Goal: Task Accomplishment & Management: Complete application form

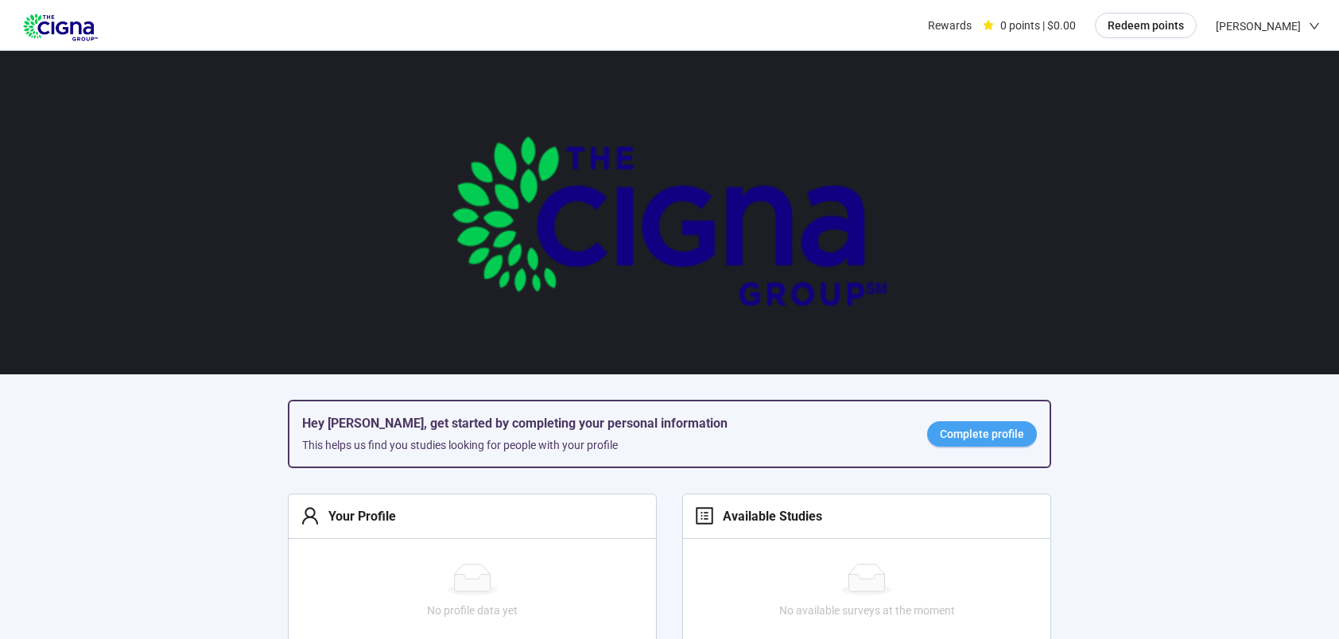
click at [994, 433] on span "Complete profile" at bounding box center [982, 434] width 84 height 17
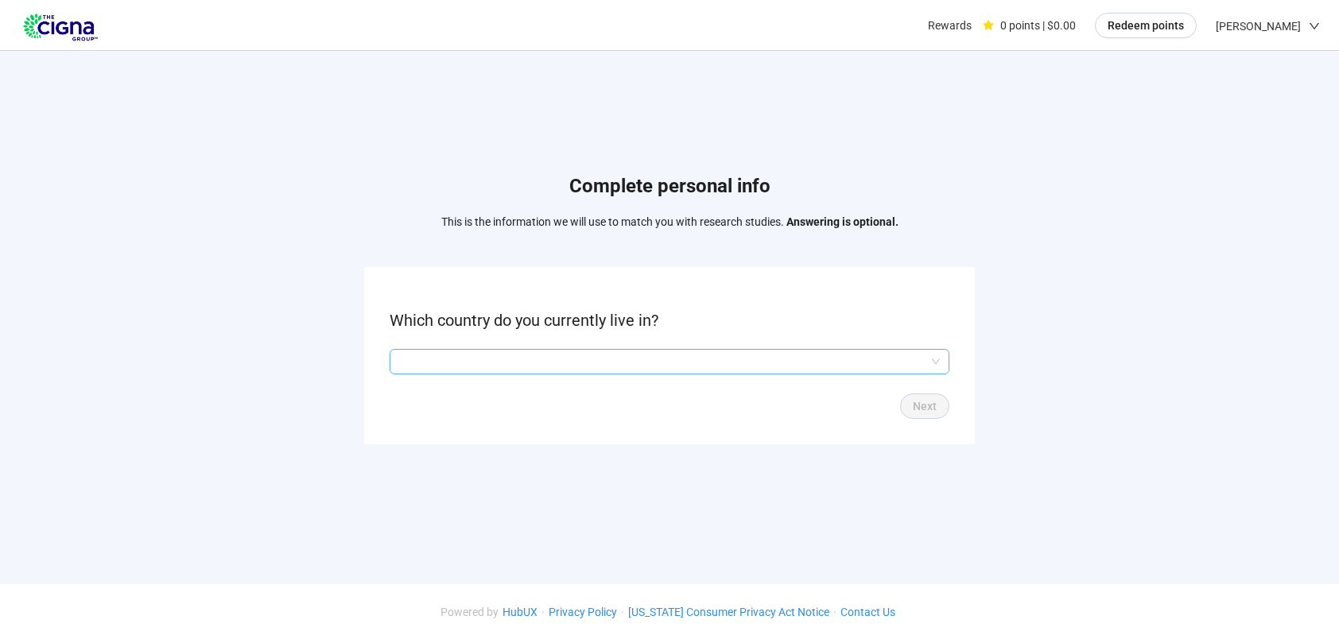
click at [940, 363] on input "search" at bounding box center [669, 362] width 541 height 24
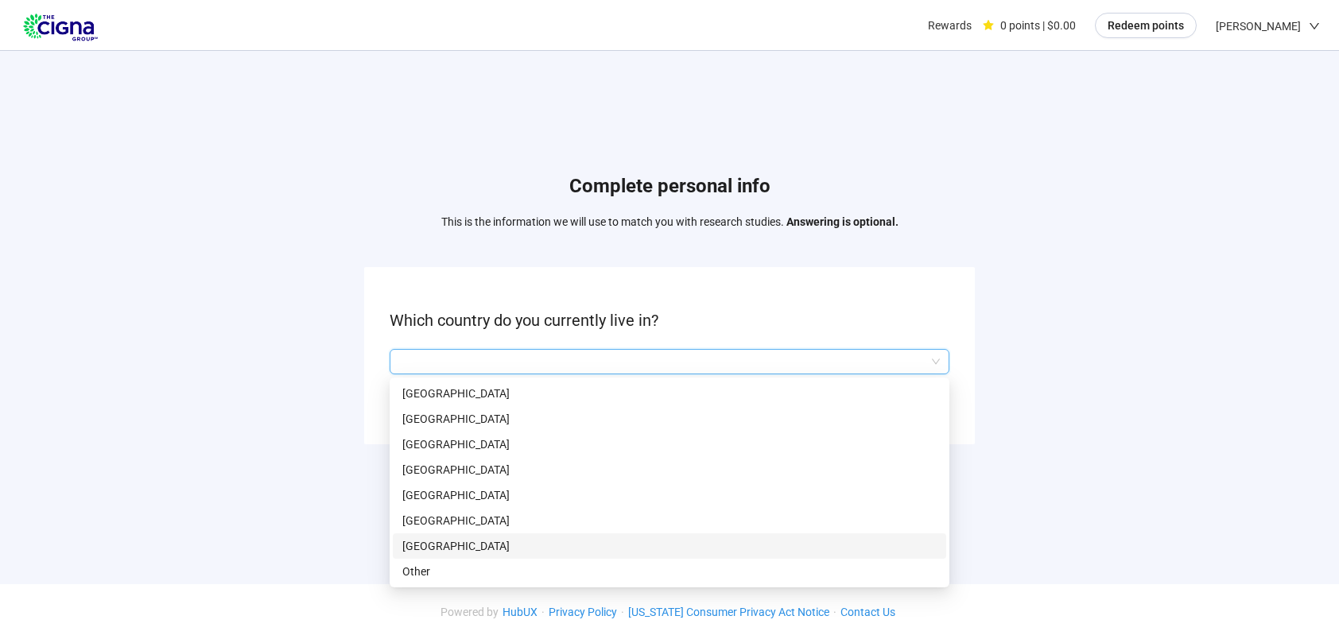
click at [476, 547] on p "[GEOGRAPHIC_DATA]" at bounding box center [669, 546] width 534 height 17
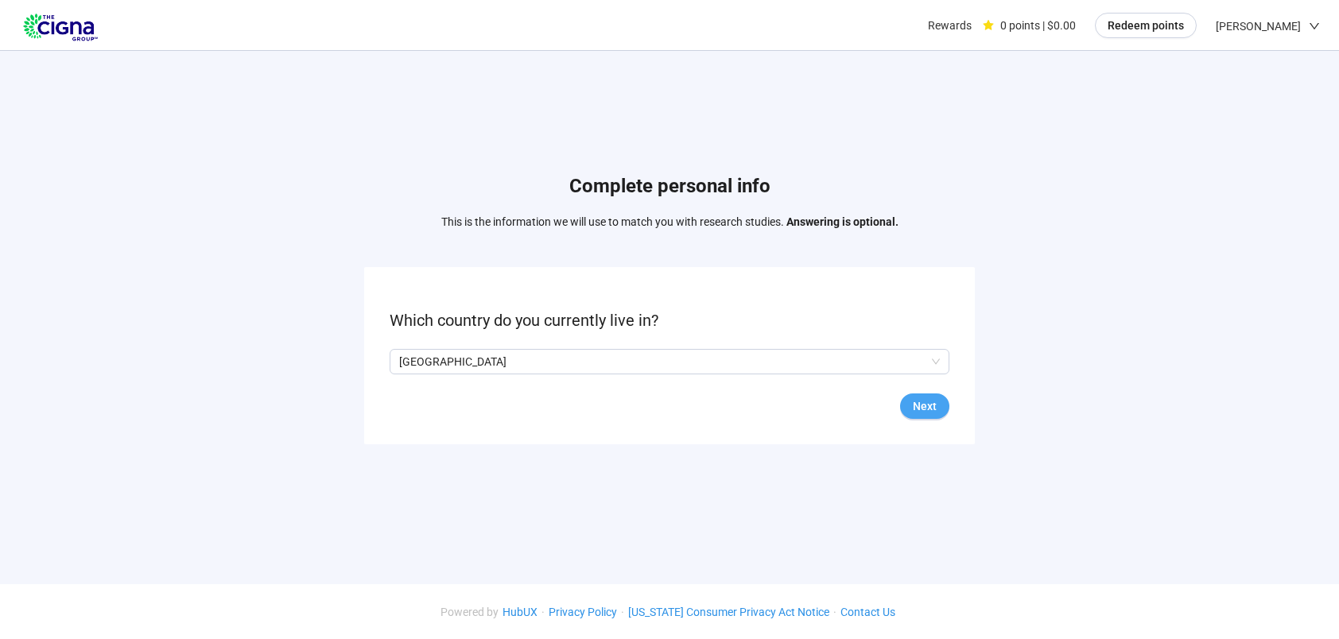
click at [927, 406] on span "Next" at bounding box center [925, 406] width 24 height 17
click at [935, 361] on input "search" at bounding box center [669, 362] width 541 height 24
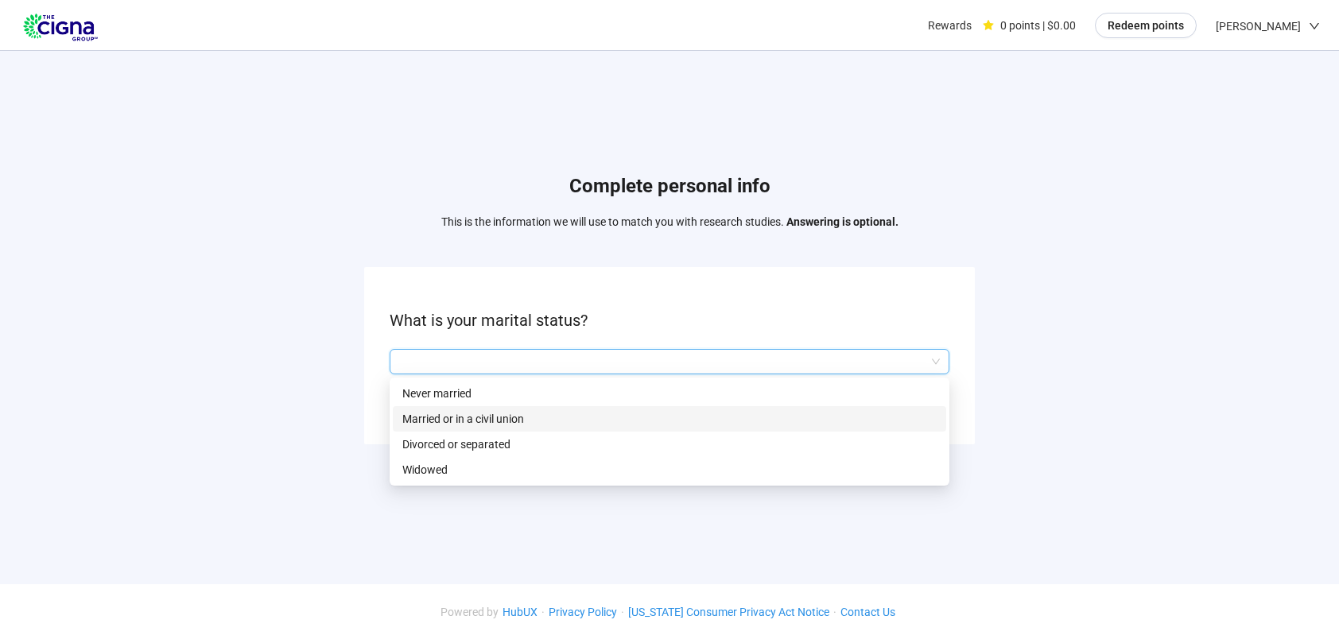
click at [511, 420] on p "Married or in a civil union" at bounding box center [669, 418] width 534 height 17
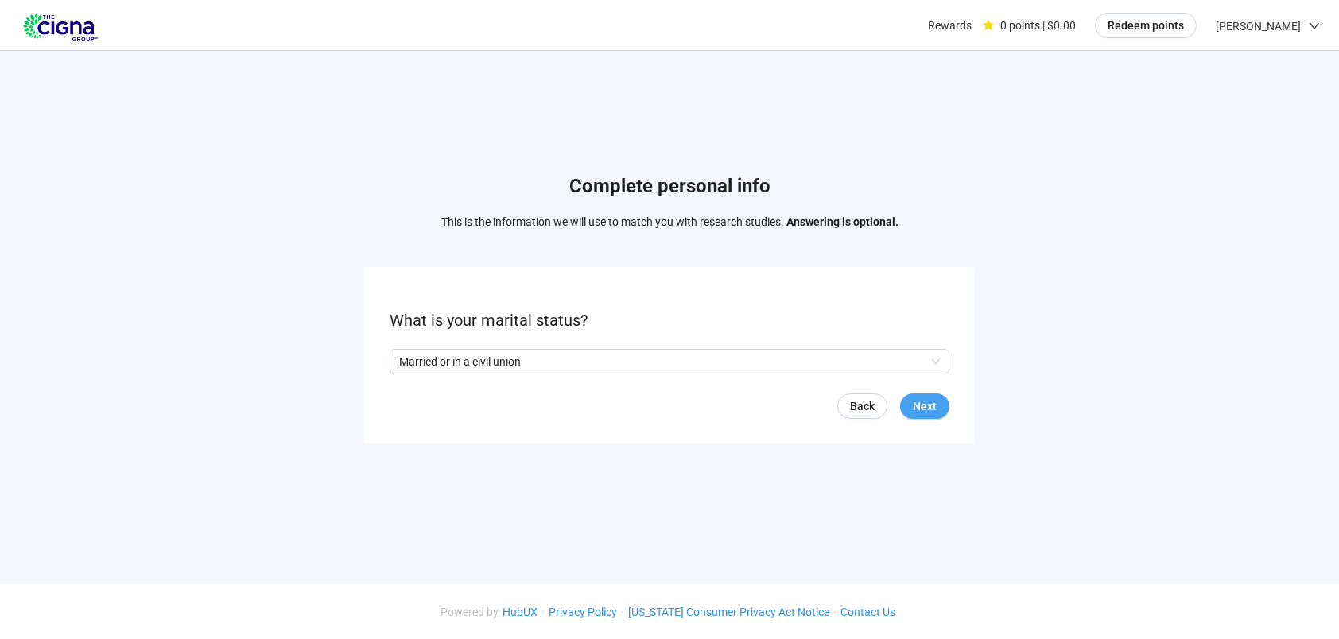
click at [927, 405] on span "Next" at bounding box center [925, 406] width 24 height 17
click at [937, 361] on input "search" at bounding box center [669, 362] width 541 height 24
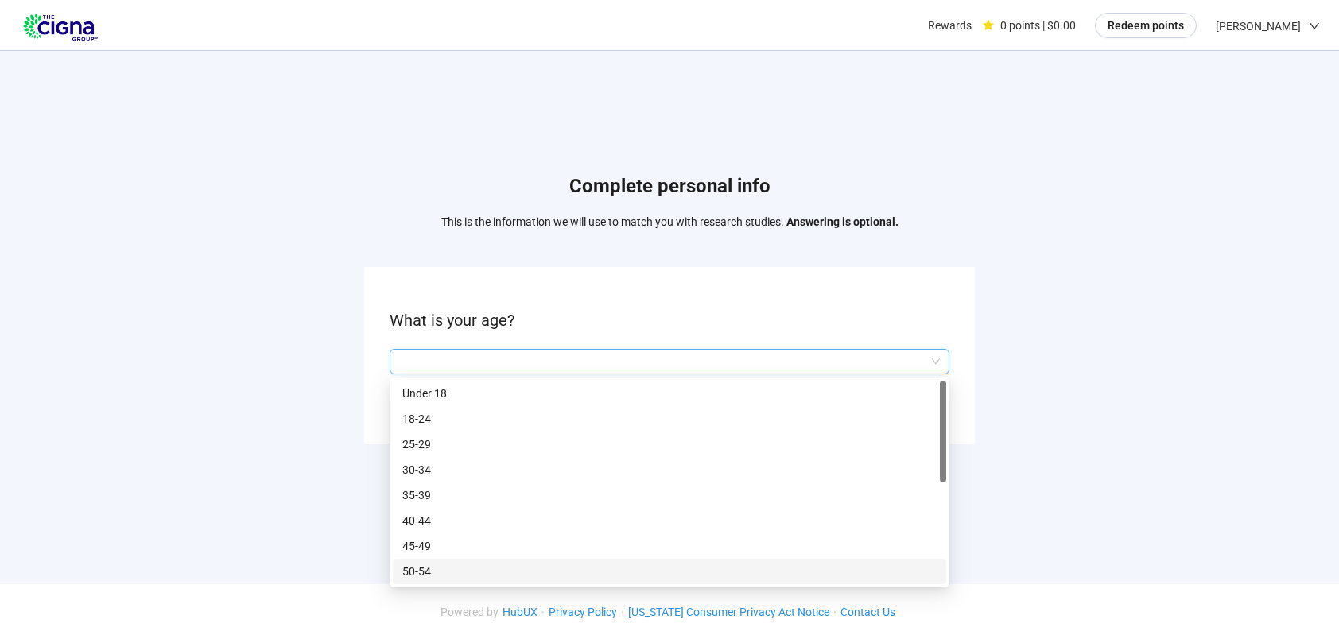
click at [441, 572] on p "50-54" at bounding box center [669, 571] width 534 height 17
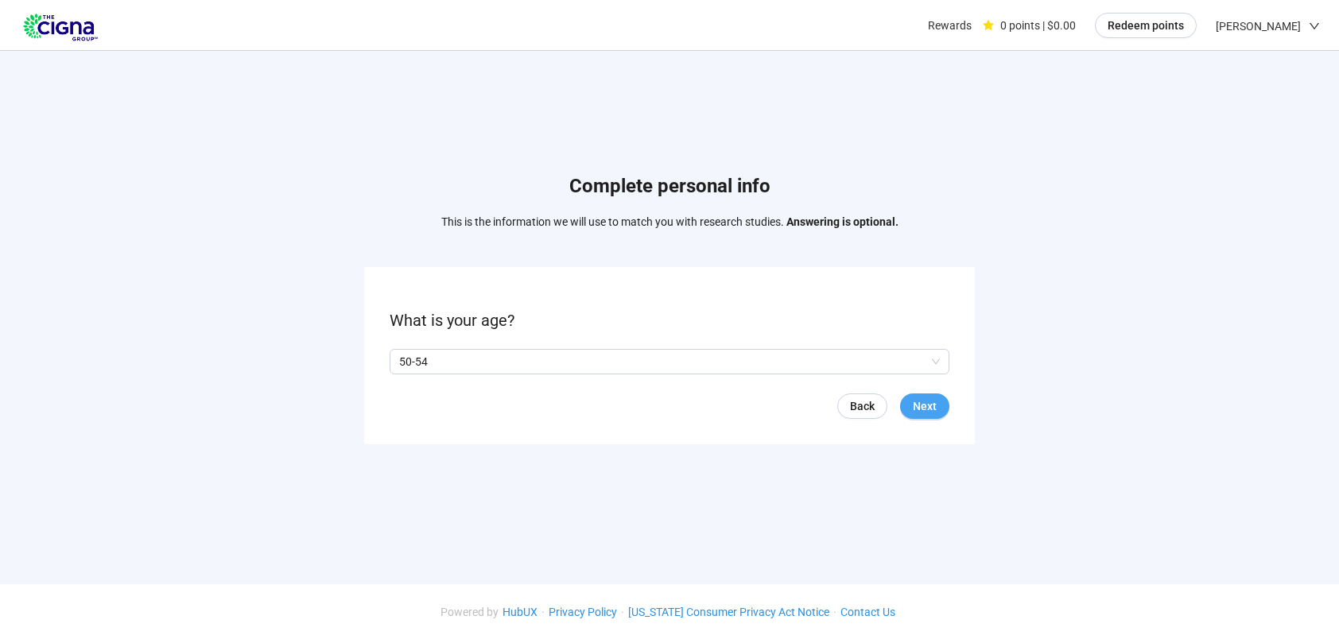
click at [919, 409] on span "Next" at bounding box center [925, 406] width 24 height 17
click at [402, 363] on span at bounding box center [396, 362] width 13 height 13
click at [916, 414] on span "Next" at bounding box center [925, 406] width 24 height 17
click at [934, 364] on input "search" at bounding box center [669, 362] width 541 height 24
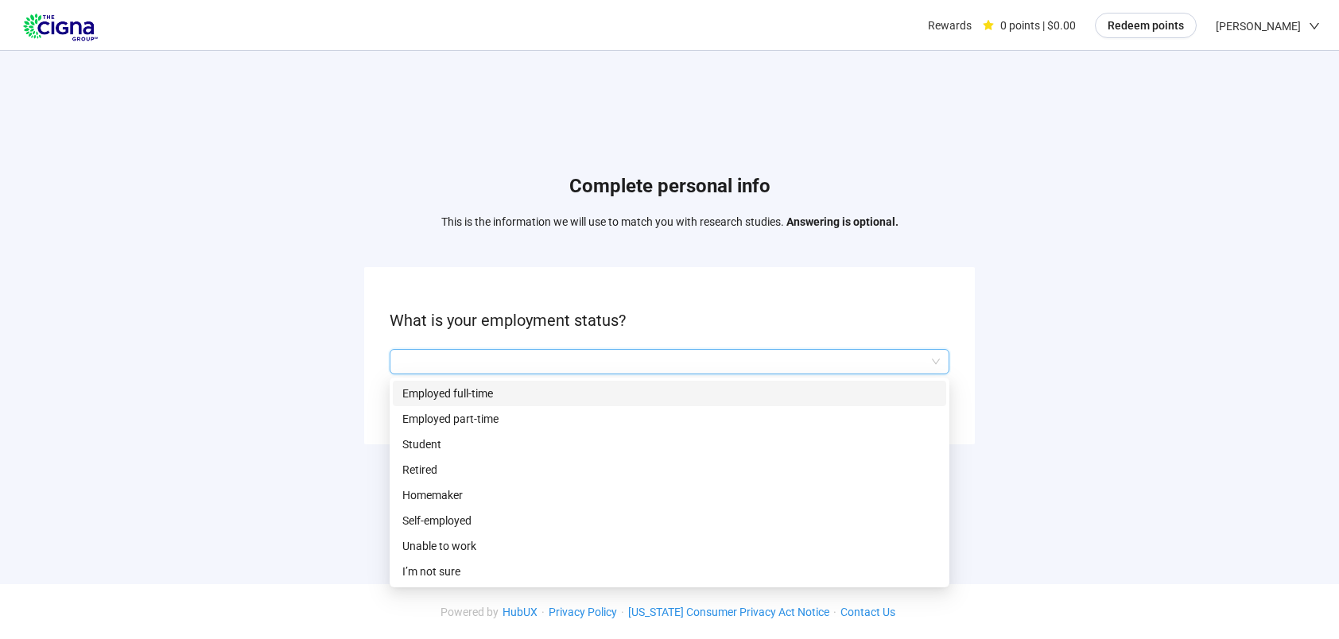
click at [461, 393] on p "Employed full-time" at bounding box center [669, 393] width 534 height 17
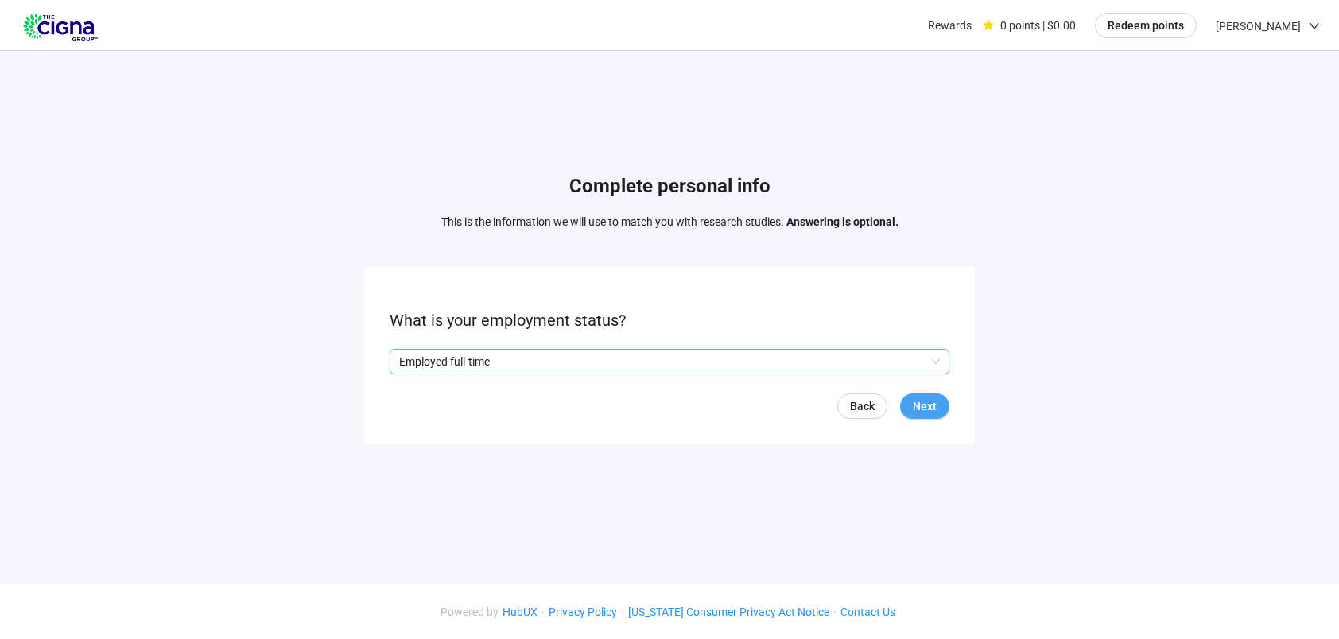
click at [932, 406] on span "Next" at bounding box center [925, 406] width 24 height 17
click at [939, 355] on input "search" at bounding box center [669, 362] width 541 height 24
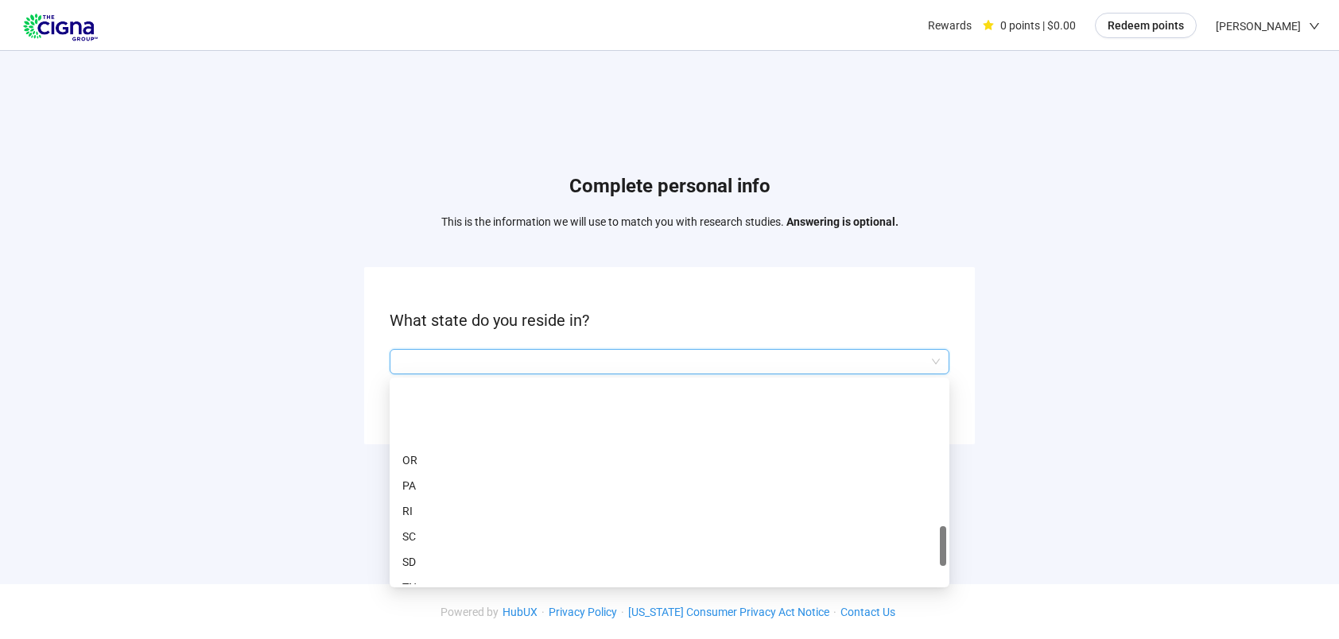
scroll to position [954, 0]
click at [433, 530] on p "[GEOGRAPHIC_DATA]" at bounding box center [669, 533] width 534 height 17
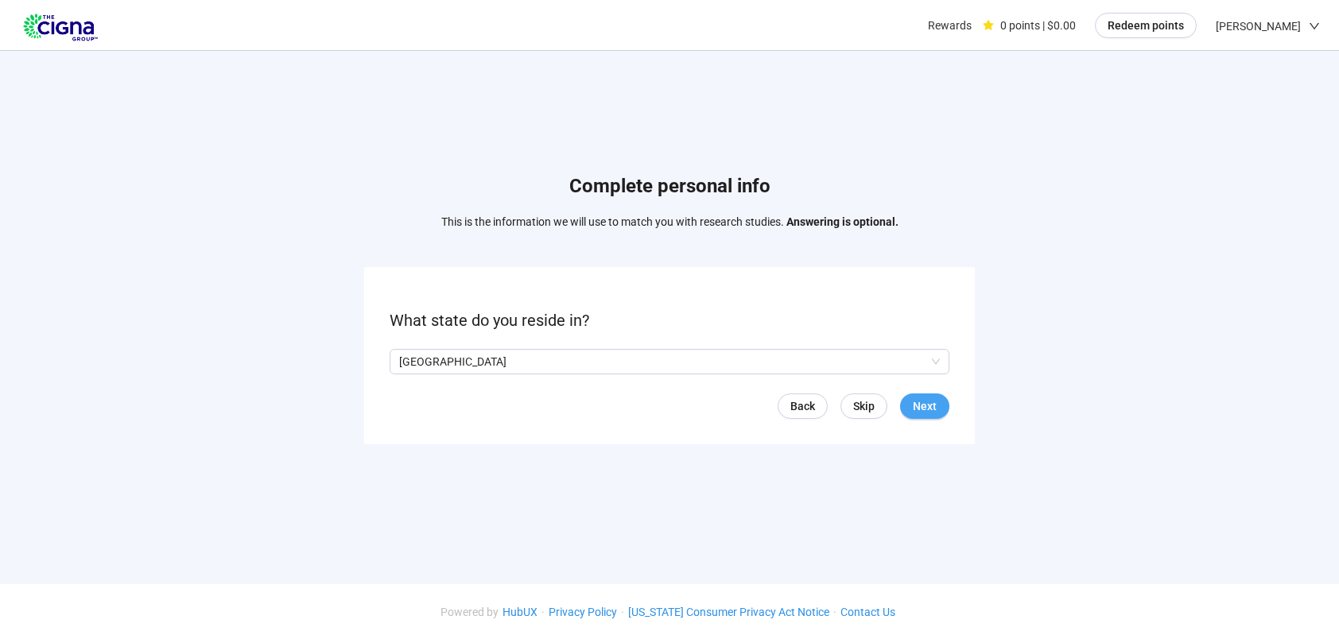
click at [926, 408] on span "Next" at bounding box center [925, 406] width 24 height 17
click at [931, 362] on input "search" at bounding box center [669, 362] width 541 height 24
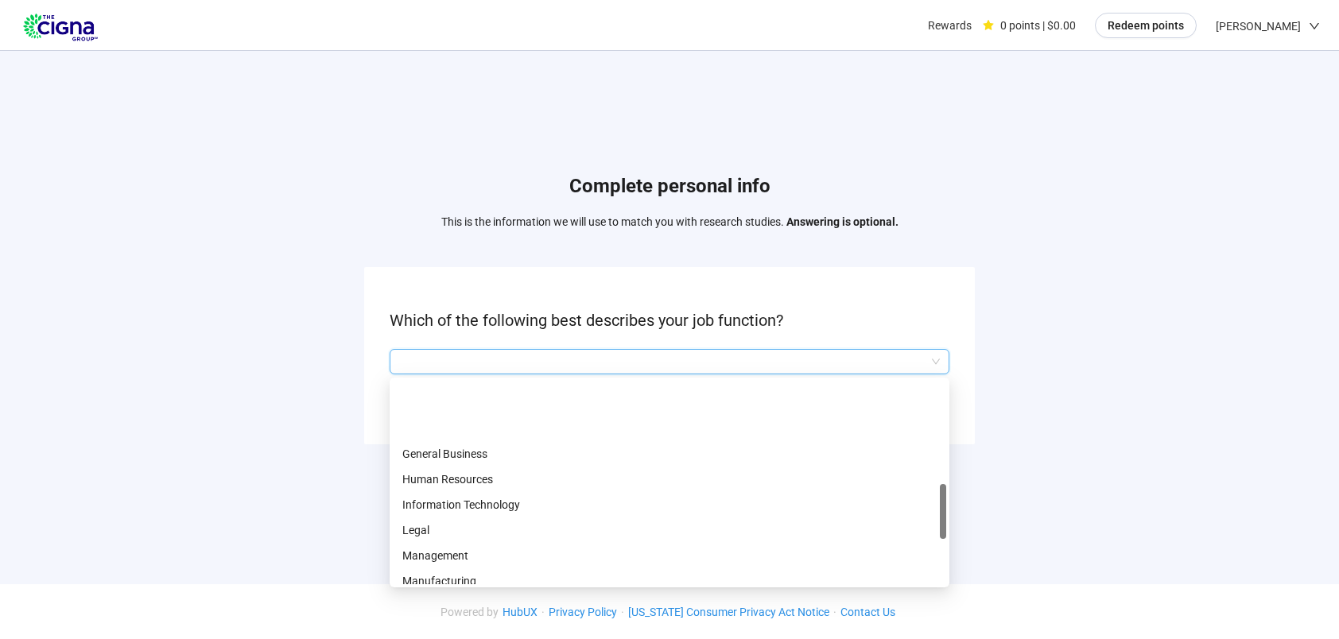
scroll to position [477, 0]
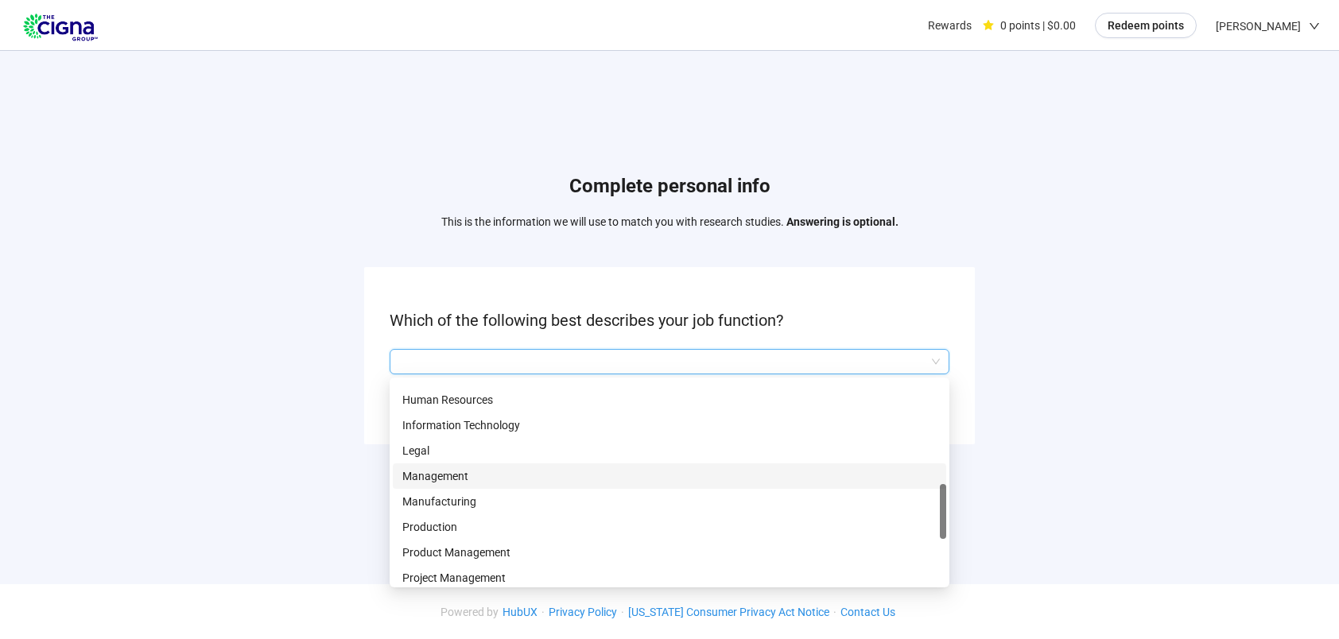
click at [447, 472] on p "Management" at bounding box center [669, 476] width 534 height 17
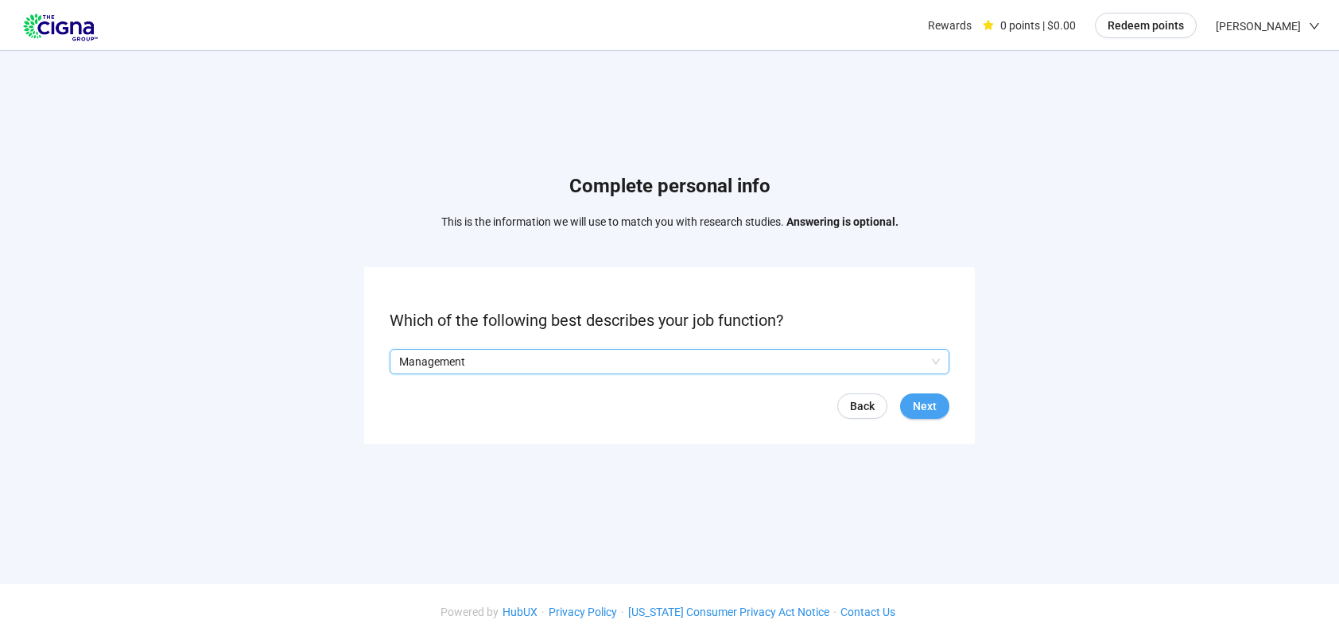
click at [922, 404] on span "Next" at bounding box center [925, 406] width 24 height 17
click at [941, 355] on div at bounding box center [670, 361] width 560 height 25
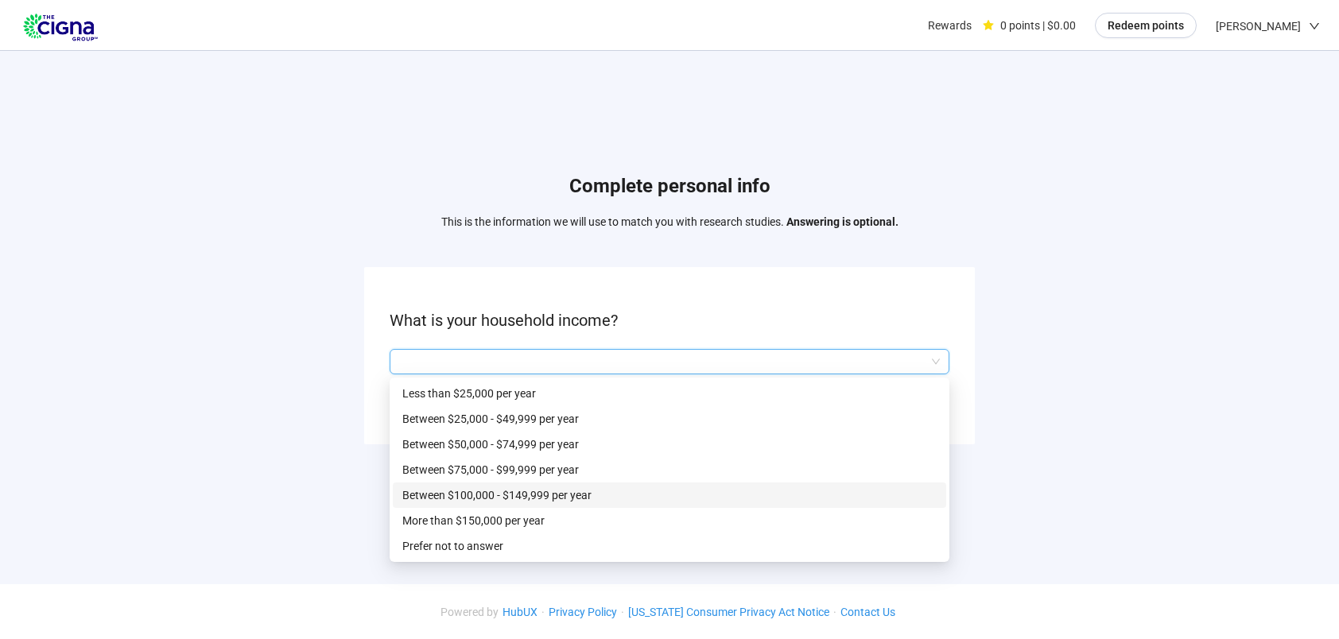
click at [565, 492] on p "Between $100,000 - $149,999 per year" at bounding box center [669, 495] width 534 height 17
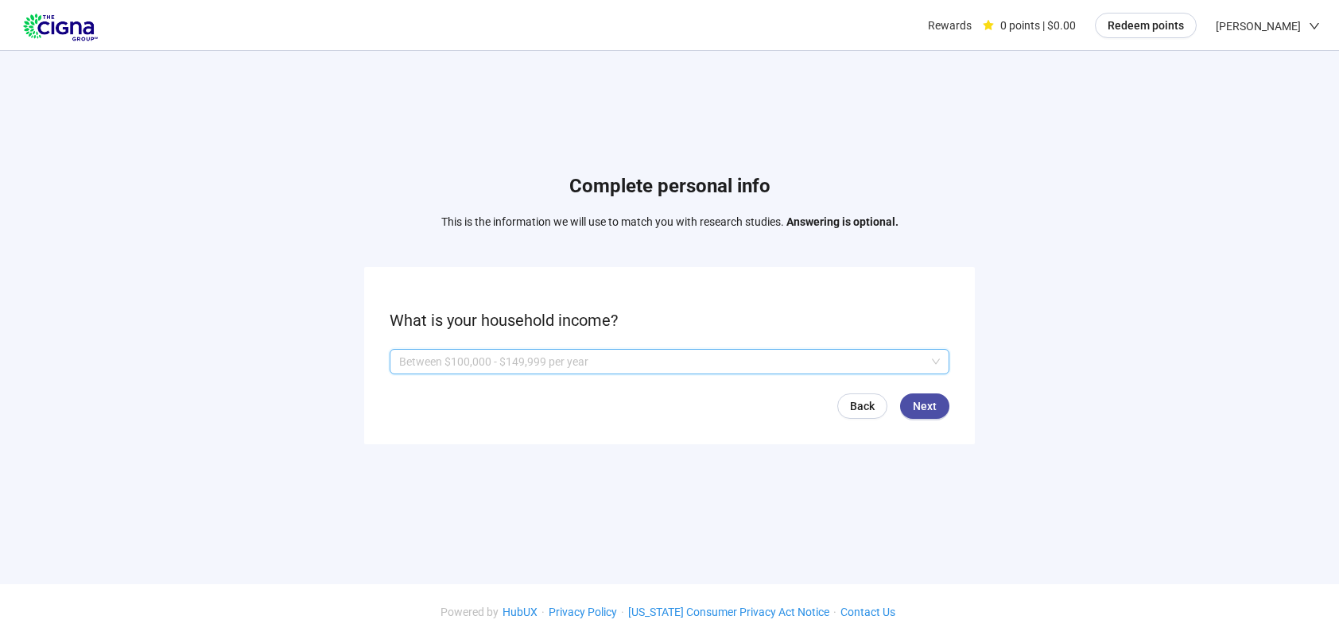
click at [939, 363] on span "Between $100,000 - $149,999 per year" at bounding box center [669, 362] width 541 height 24
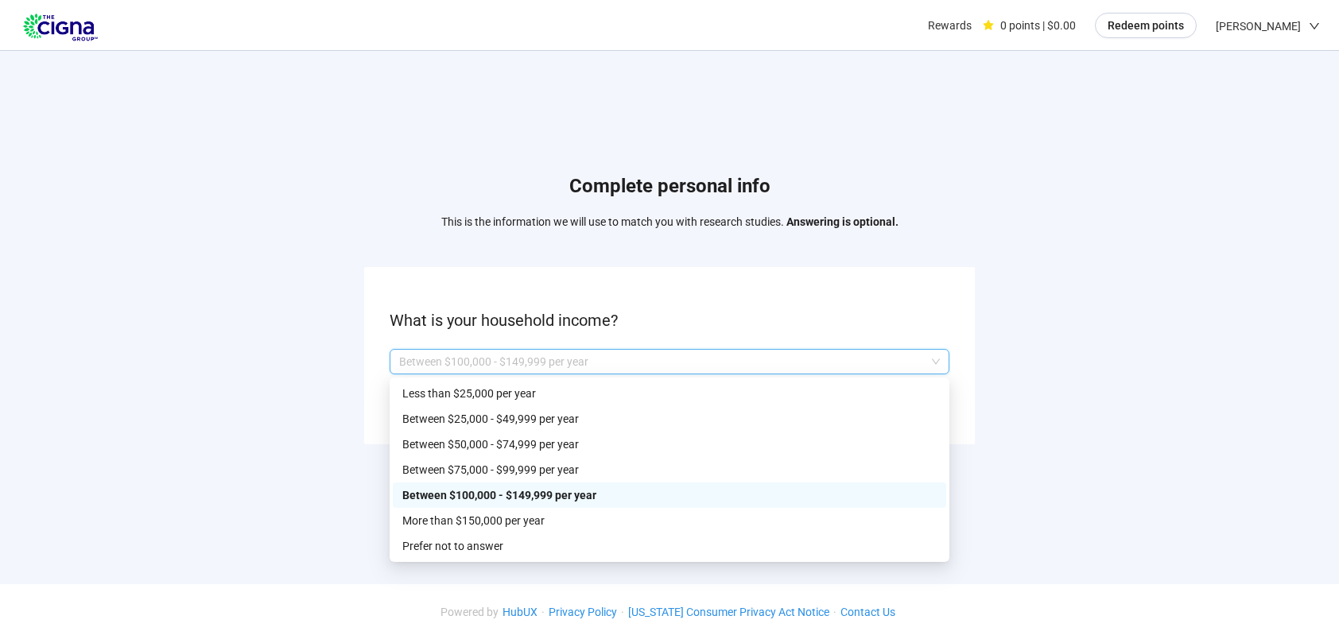
click at [532, 493] on p "Between $100,000 - $149,999 per year" at bounding box center [669, 495] width 534 height 17
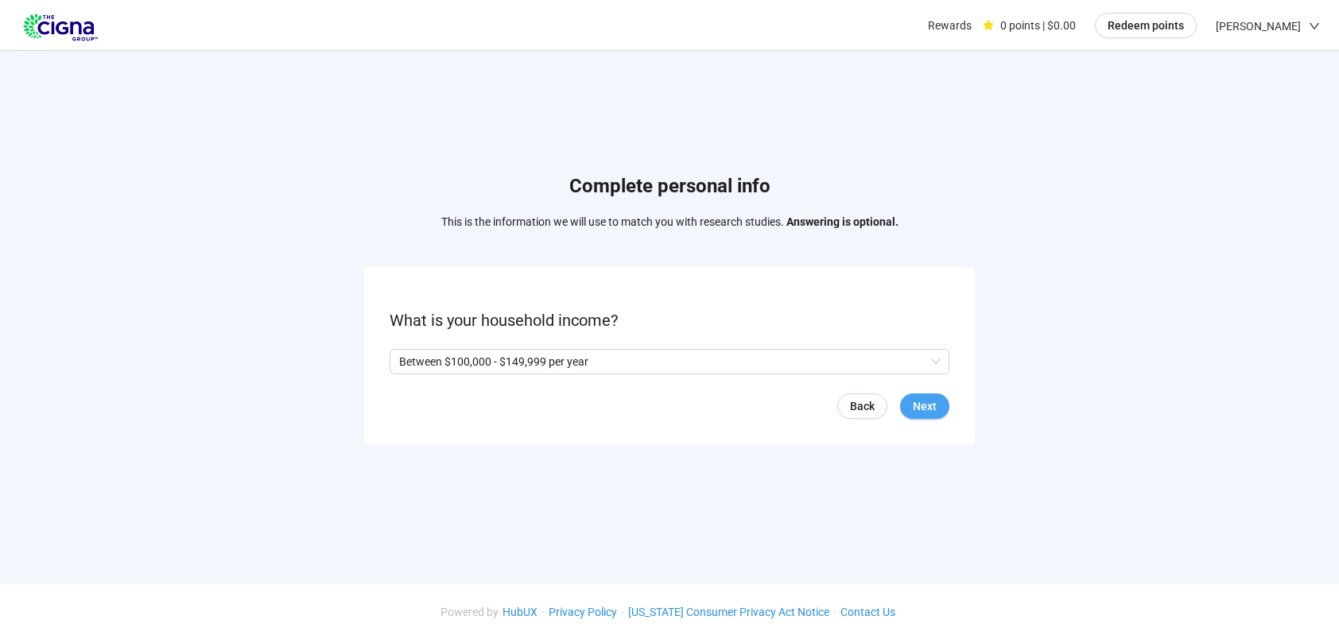
click at [934, 401] on span "Next" at bounding box center [925, 406] width 24 height 17
click at [401, 359] on span at bounding box center [396, 362] width 13 height 13
click at [925, 405] on span "Next" at bounding box center [925, 406] width 24 height 17
click at [946, 366] on div at bounding box center [670, 361] width 560 height 25
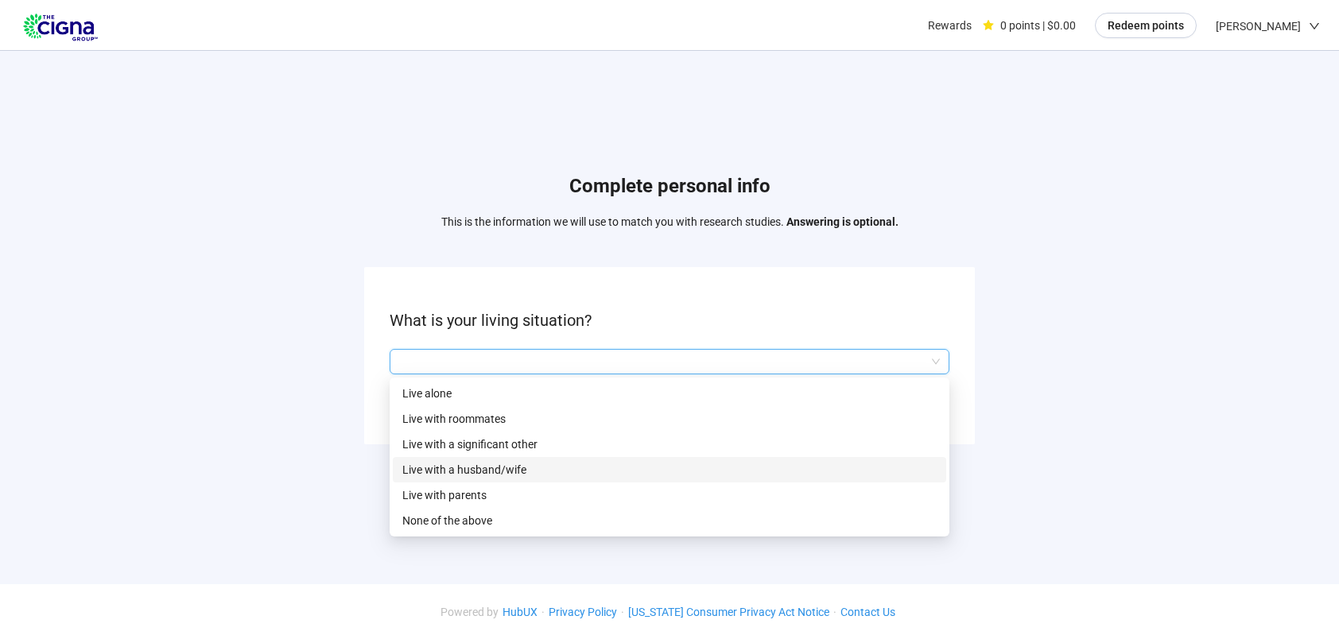
click at [495, 474] on p "Live with a husband/wife" at bounding box center [669, 469] width 534 height 17
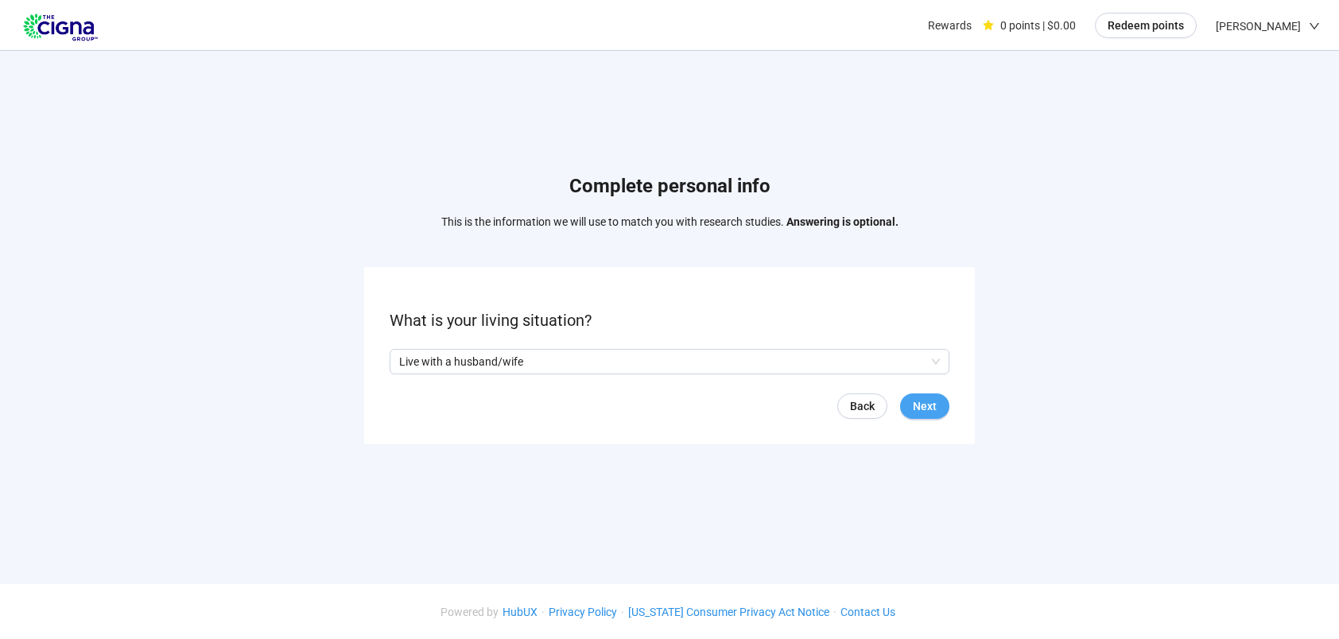
click at [942, 403] on button "Next" at bounding box center [924, 406] width 49 height 25
click at [936, 355] on input "search" at bounding box center [669, 362] width 541 height 24
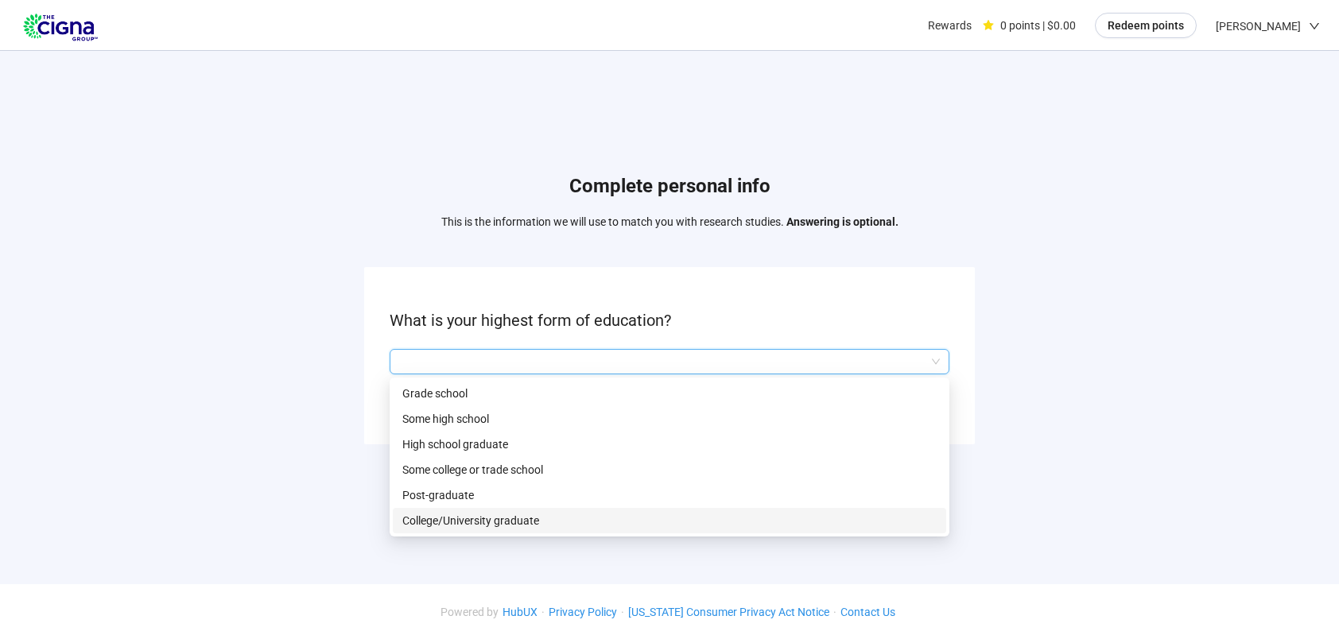
click at [469, 521] on p "College/University graduate" at bounding box center [669, 520] width 534 height 17
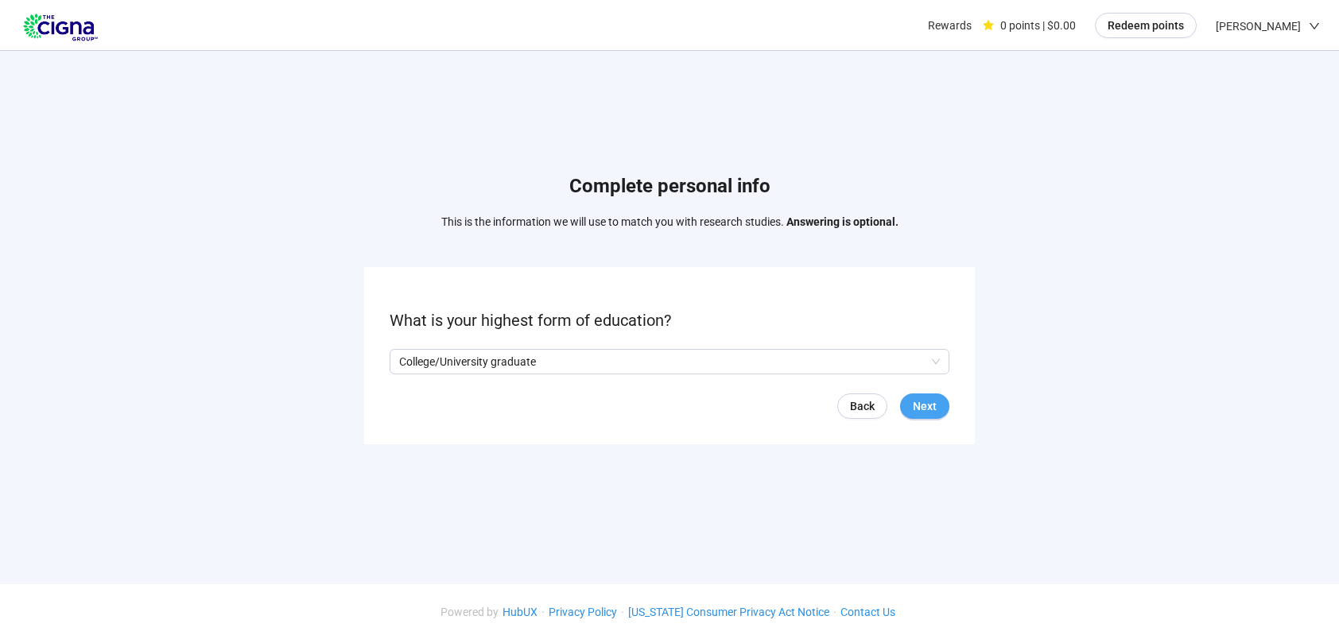
click at [917, 412] on span "Next" at bounding box center [925, 406] width 24 height 17
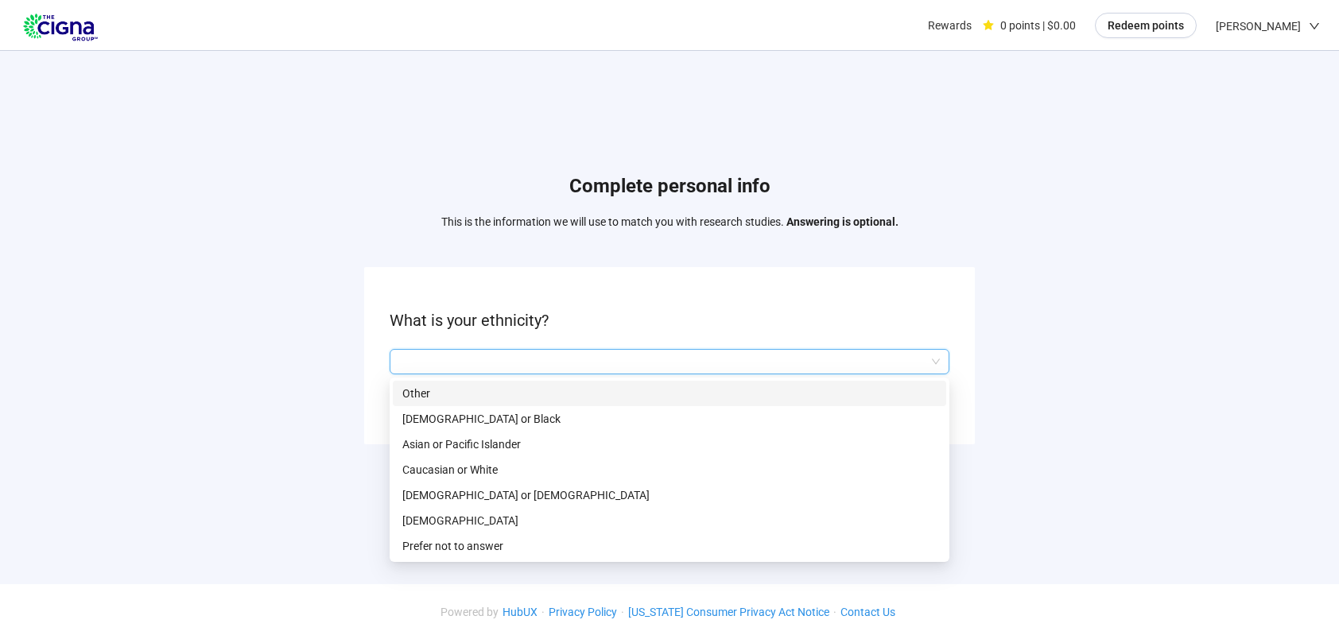
click at [934, 363] on input "search" at bounding box center [669, 362] width 541 height 24
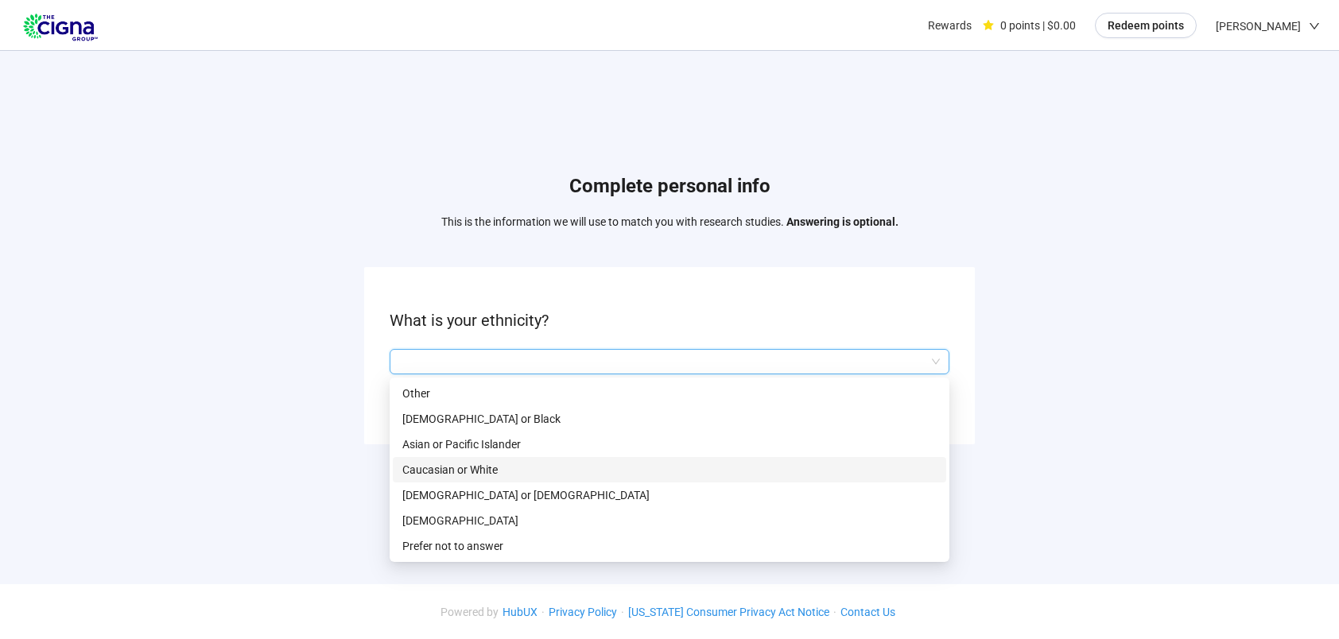
click at [464, 469] on p "Caucasian or White" at bounding box center [669, 469] width 534 height 17
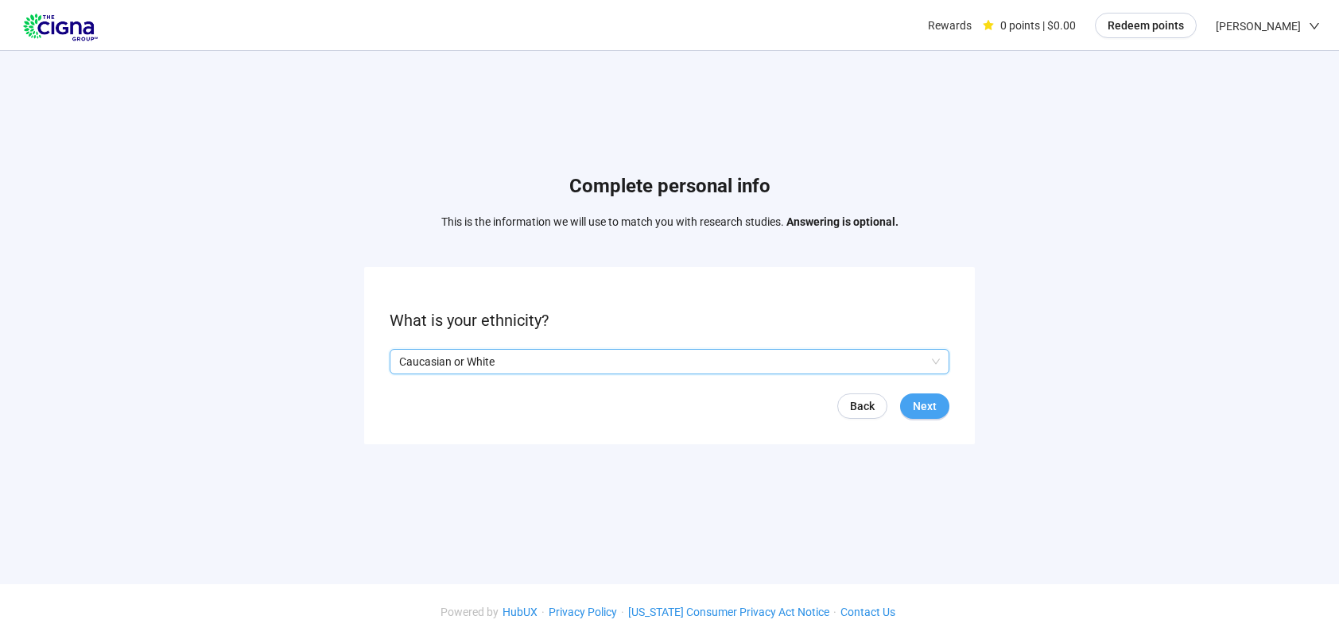
click at [934, 400] on span "Next" at bounding box center [925, 406] width 24 height 17
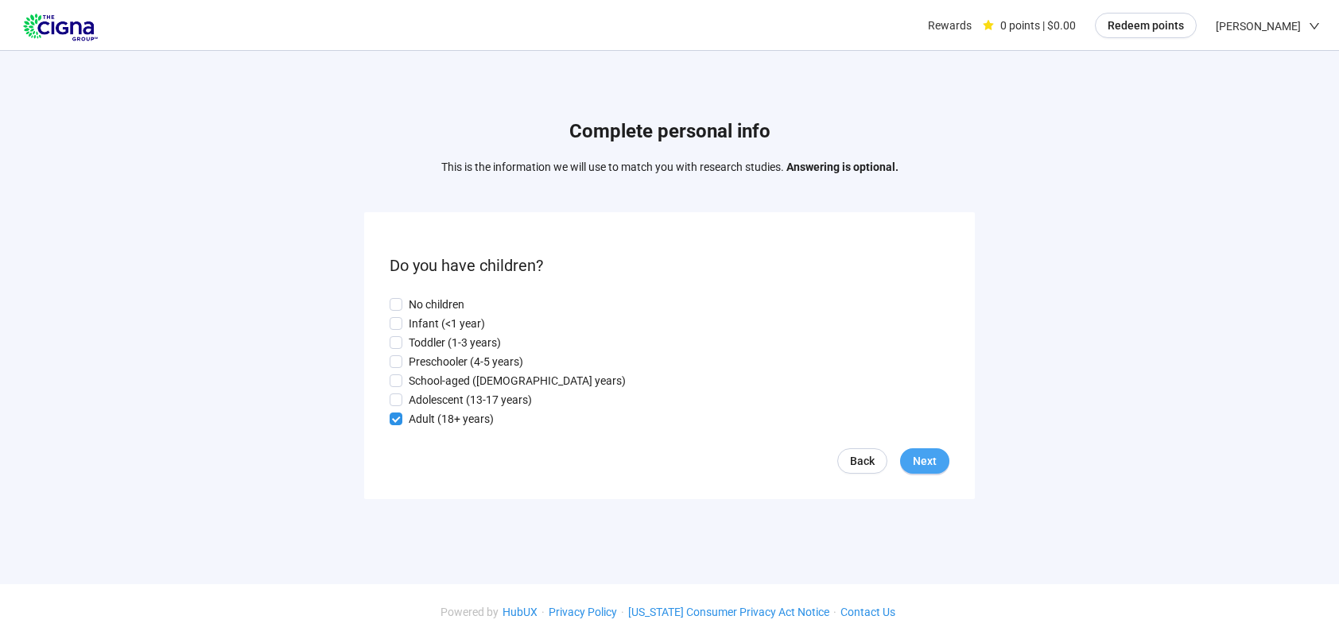
click at [935, 461] on span "Next" at bounding box center [925, 461] width 24 height 17
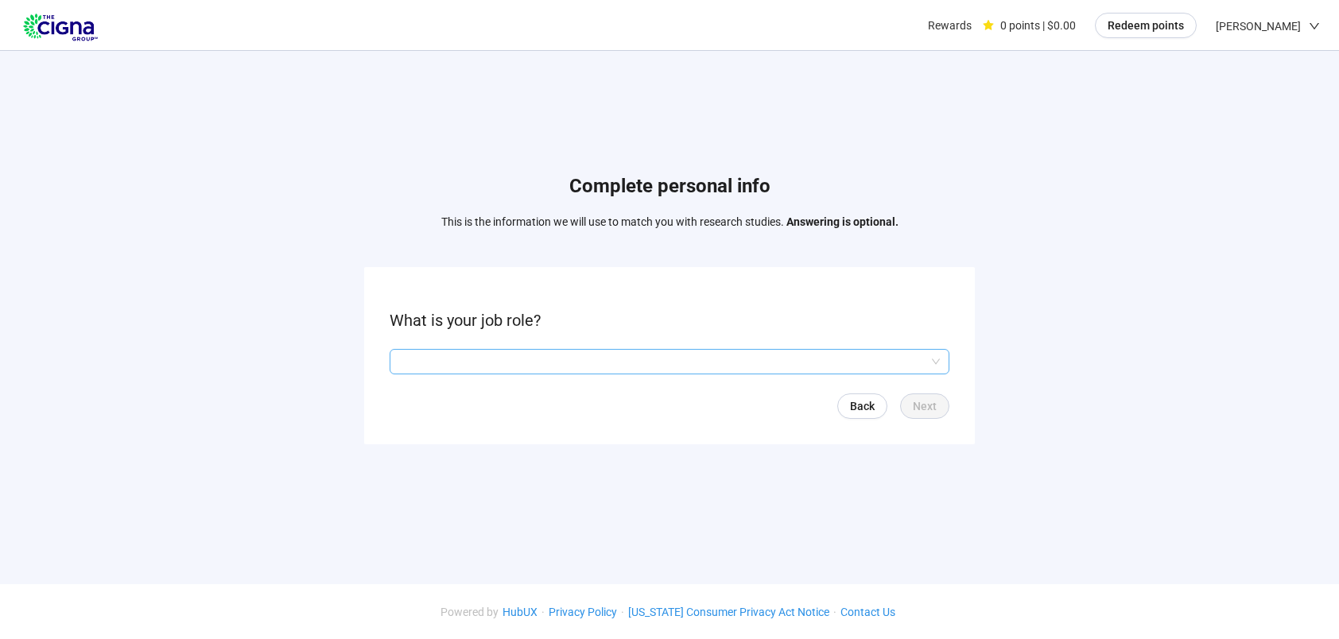
click at [936, 364] on input "search" at bounding box center [669, 362] width 541 height 24
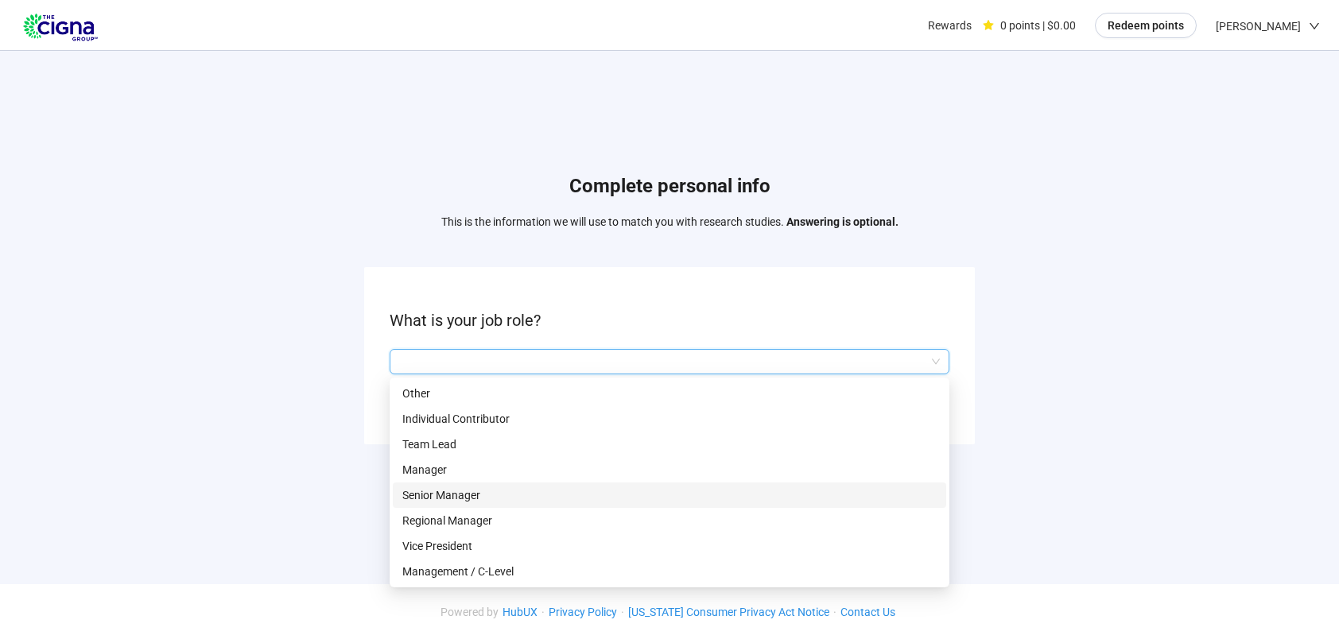
click at [449, 496] on p "Senior Manager" at bounding box center [669, 495] width 534 height 17
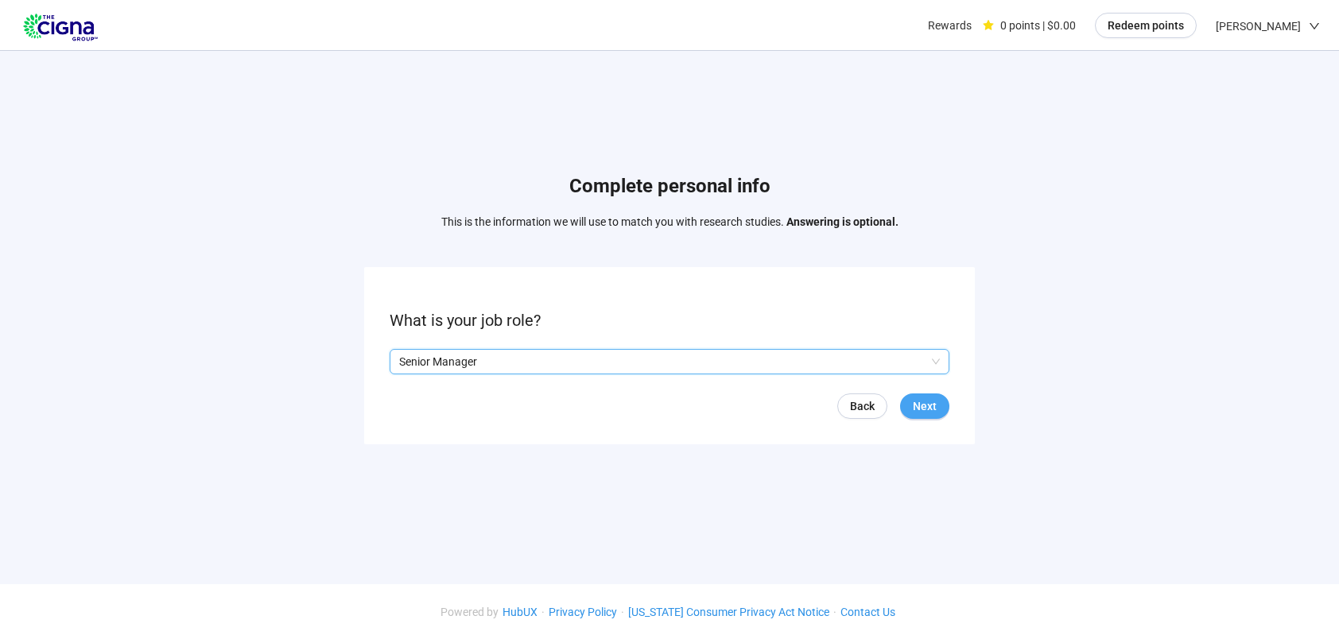
click at [924, 404] on span "Next" at bounding box center [925, 406] width 24 height 17
click at [941, 361] on div at bounding box center [670, 361] width 560 height 25
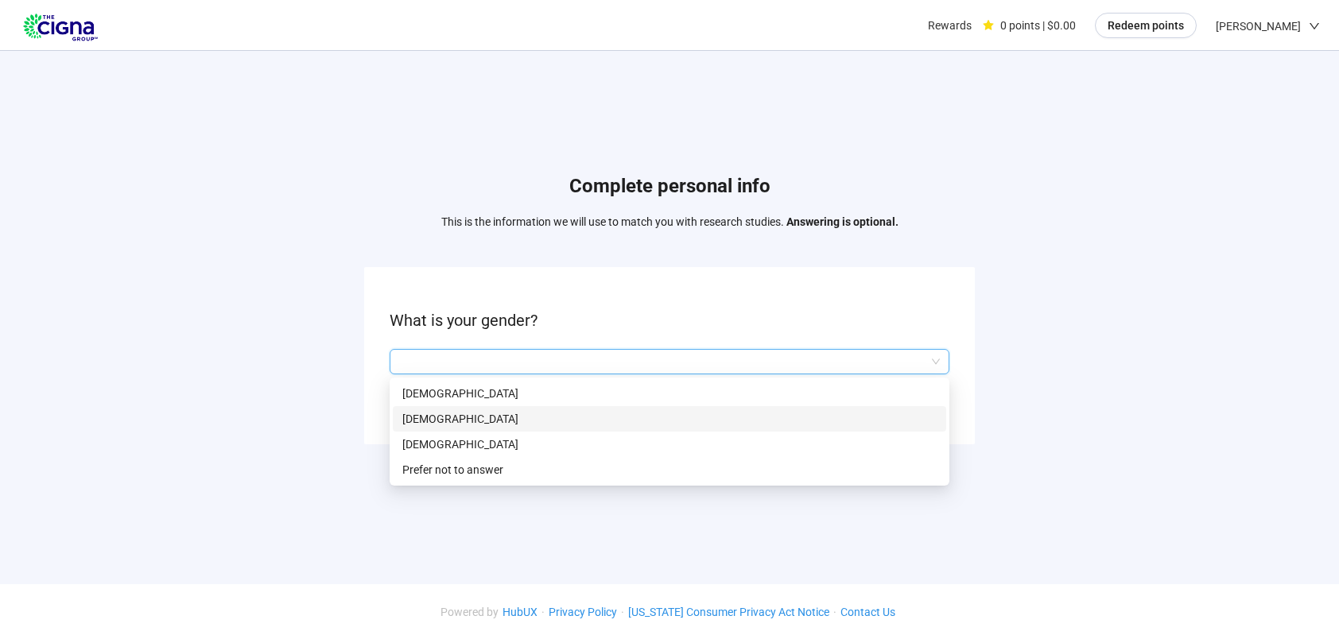
click at [417, 418] on p "[DEMOGRAPHIC_DATA]" at bounding box center [669, 418] width 534 height 17
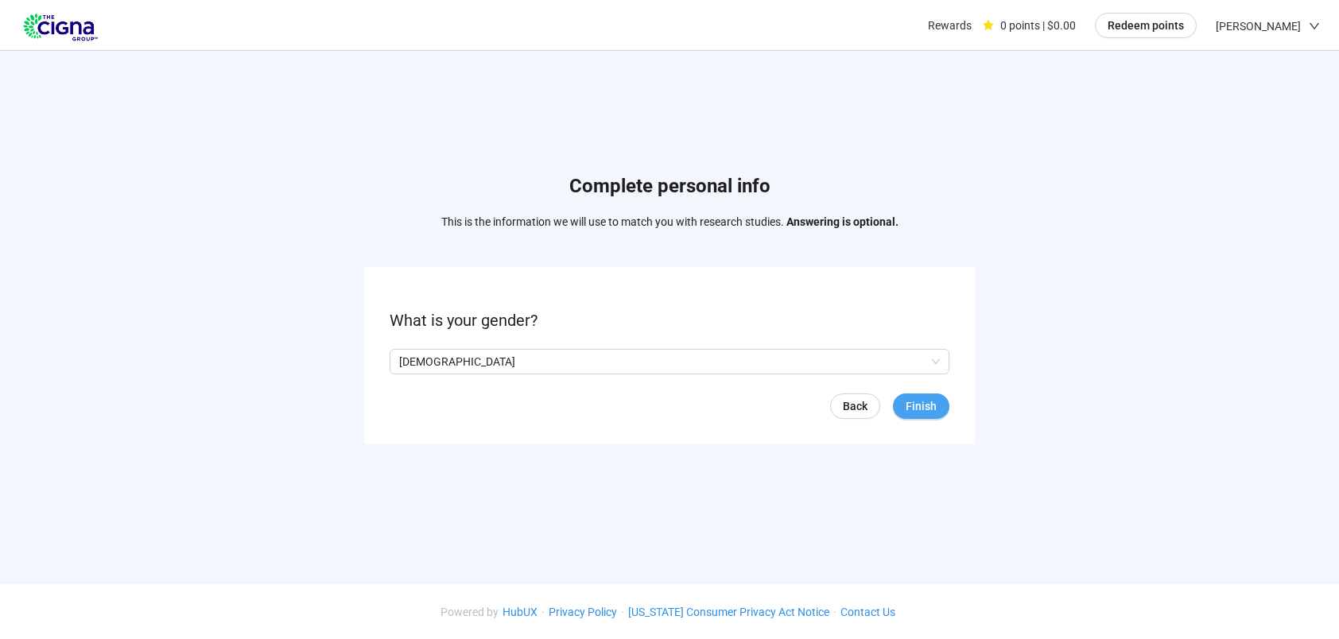
click at [922, 406] on span "Finish" at bounding box center [921, 406] width 31 height 17
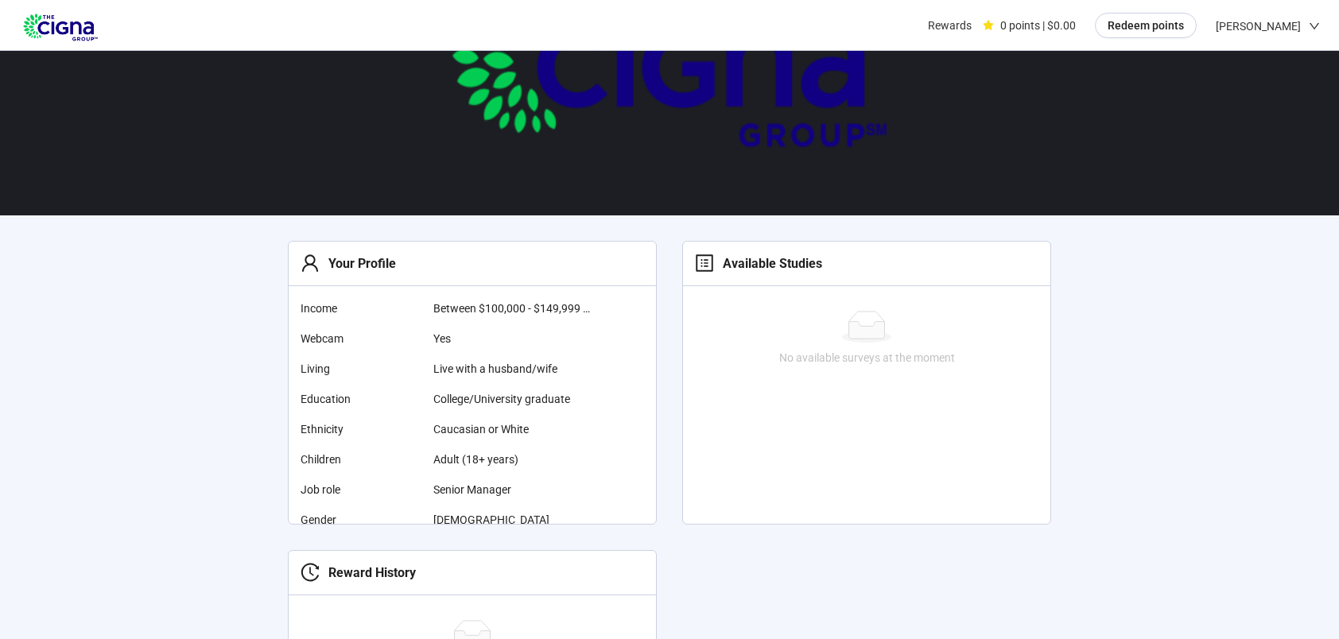
scroll to position [259, 0]
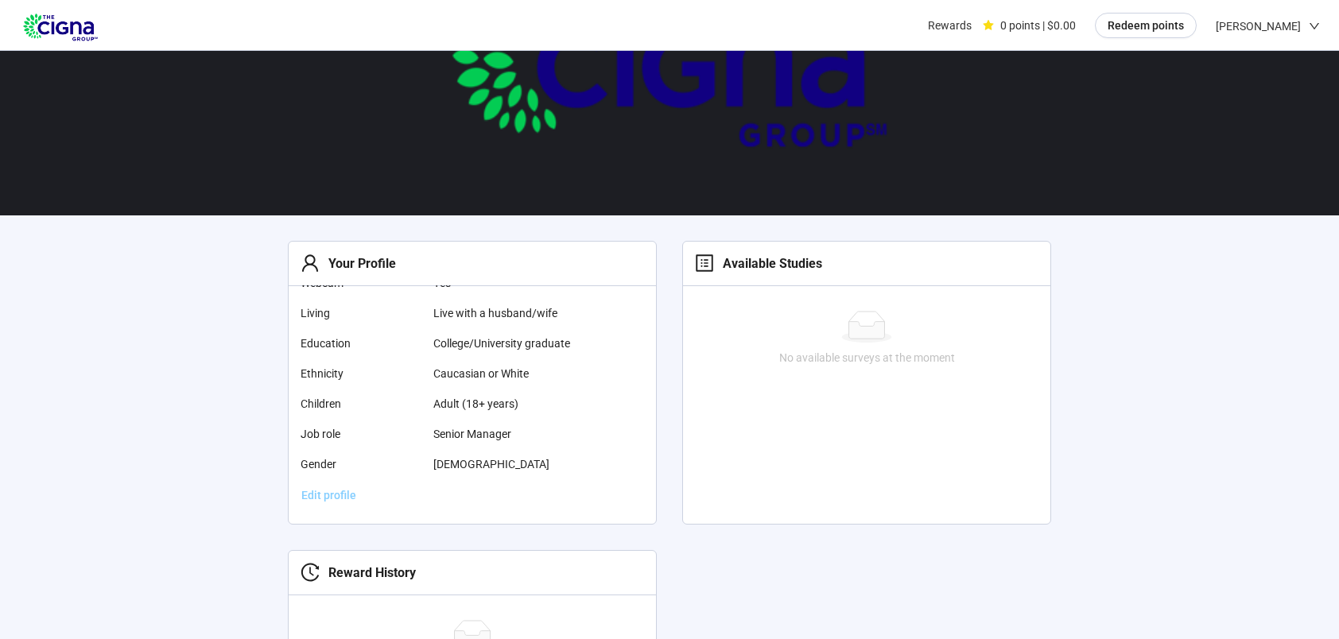
click at [344, 496] on span "Edit profile" at bounding box center [328, 495] width 55 height 17
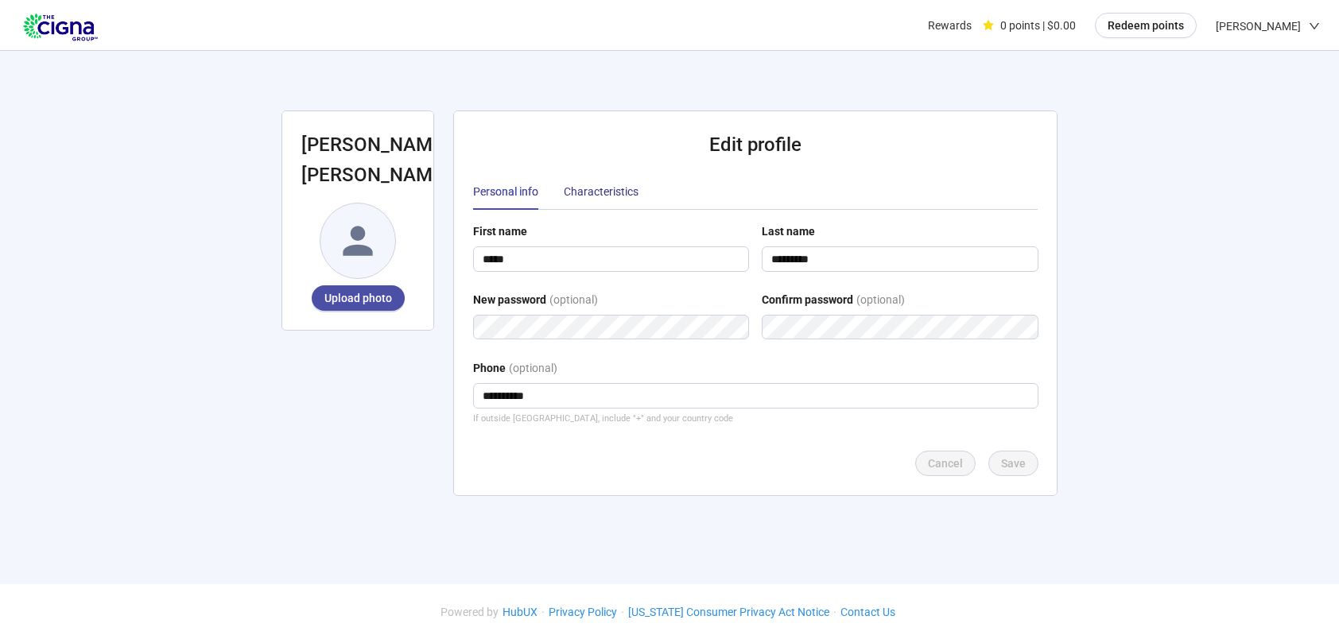
click at [608, 186] on div "Characteristics" at bounding box center [601, 191] width 75 height 17
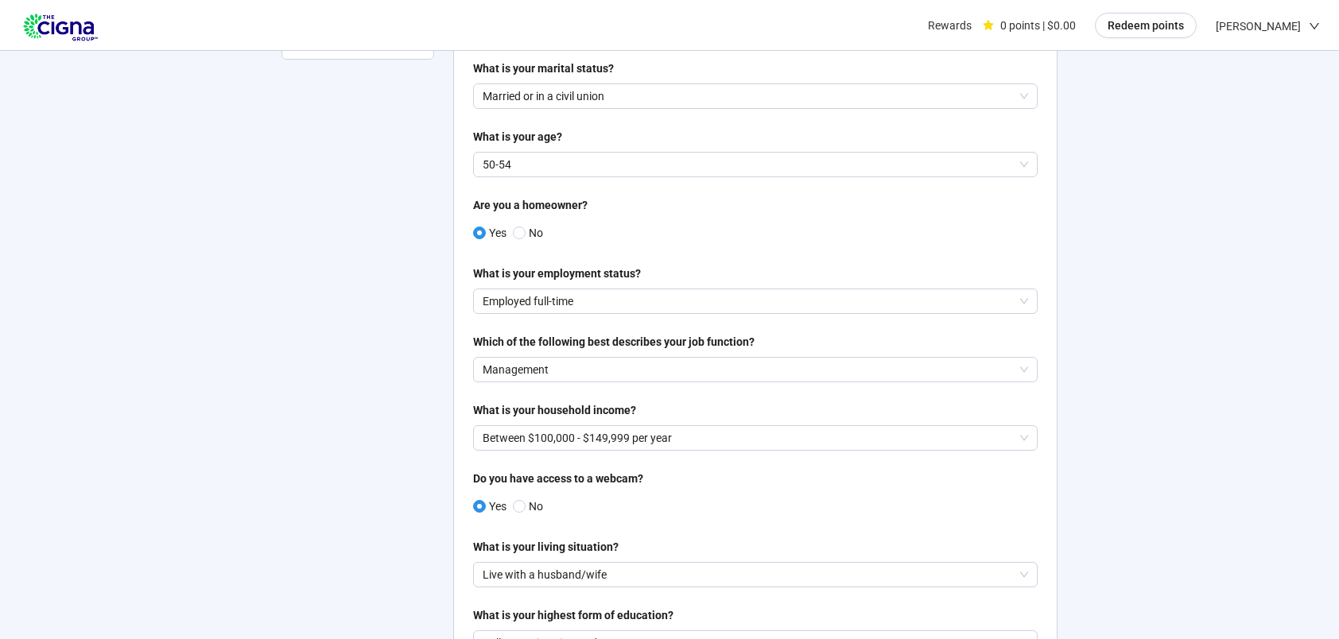
scroll to position [239, 0]
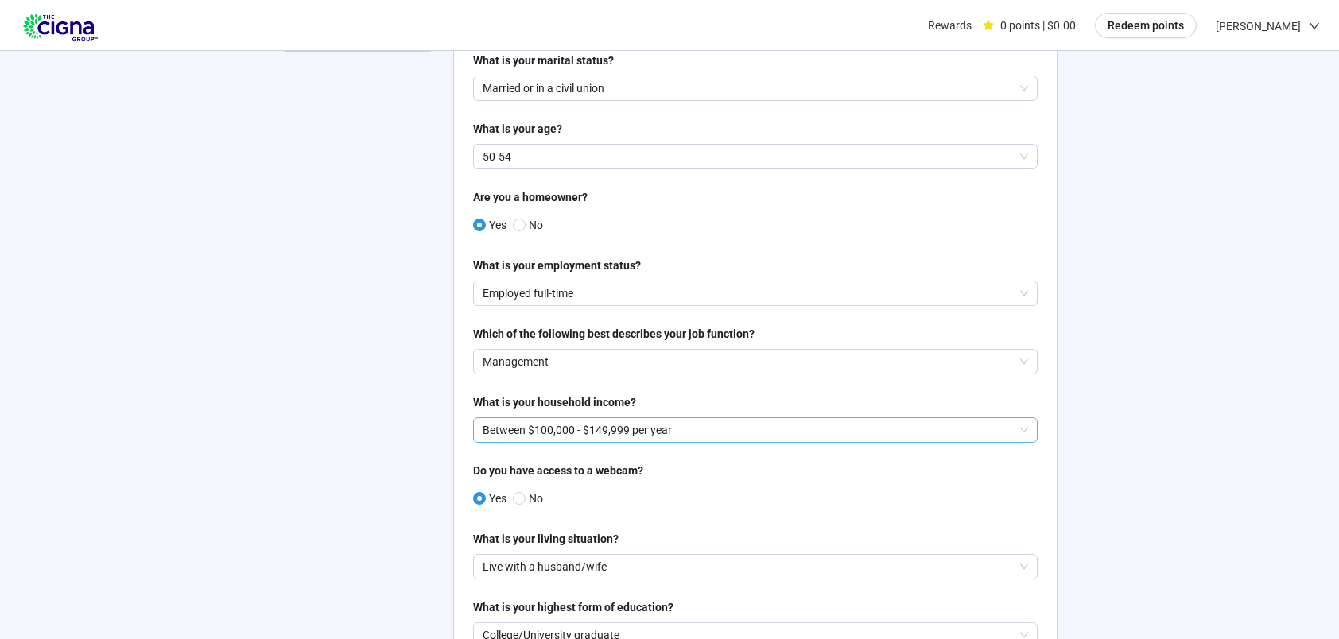
click at [1030, 431] on div "Between $100,000 - $149,999 per year" at bounding box center [755, 430] width 565 height 25
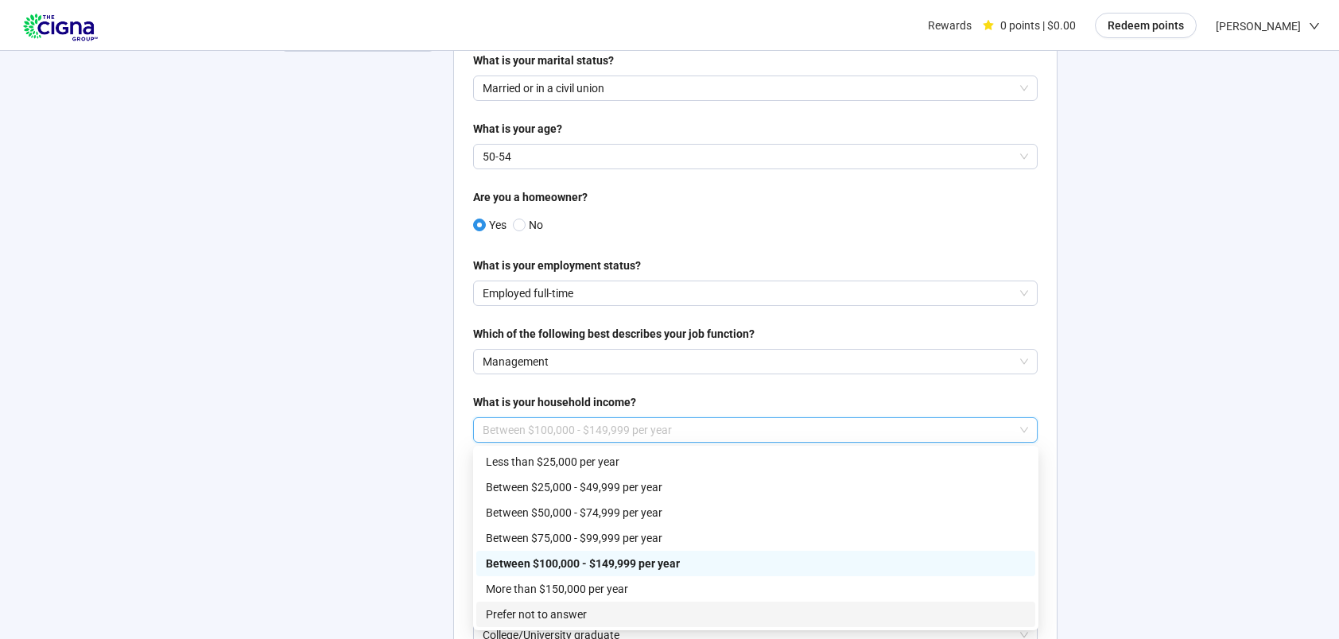
click at [538, 606] on p "Prefer not to answer" at bounding box center [756, 614] width 540 height 17
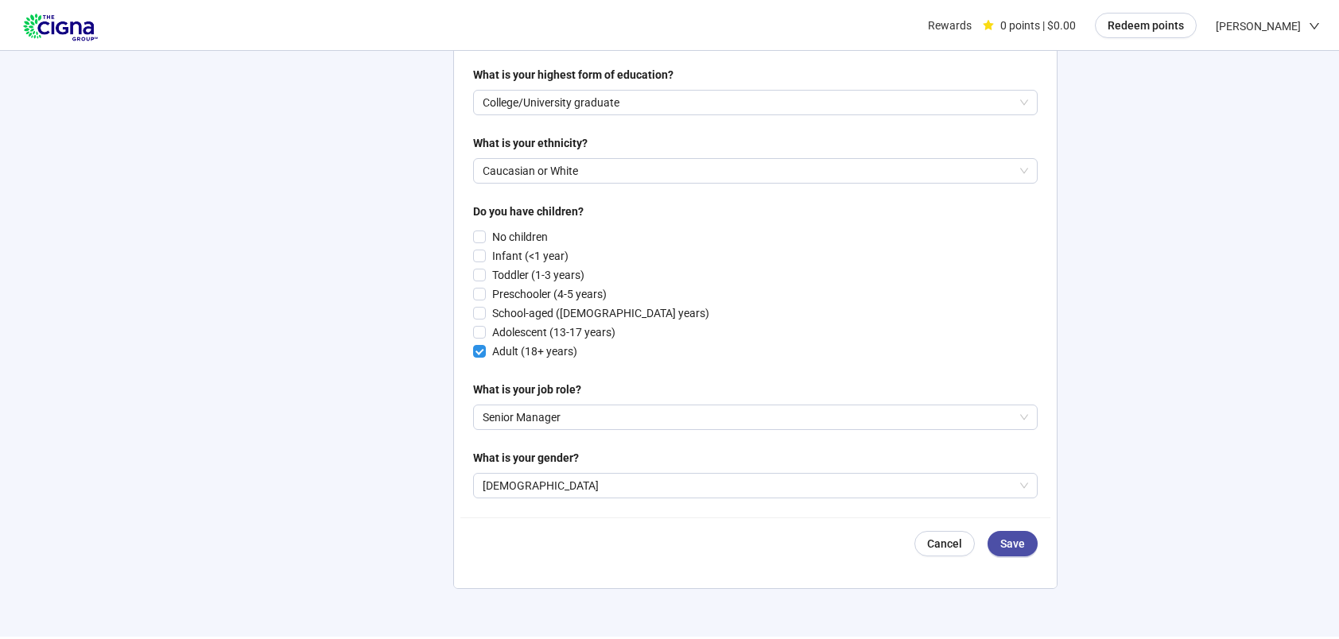
scroll to position [795, 0]
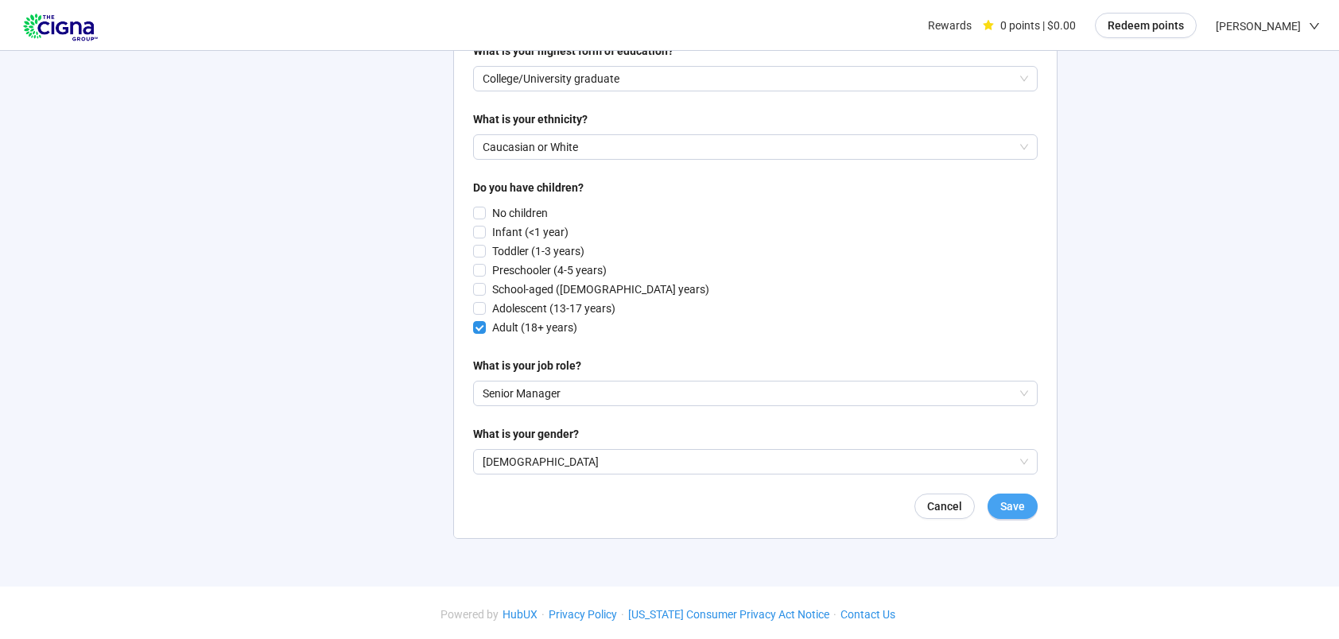
click at [1028, 505] on button "Save" at bounding box center [1013, 506] width 50 height 25
